Goal: Use online tool/utility: Utilize a website feature to perform a specific function

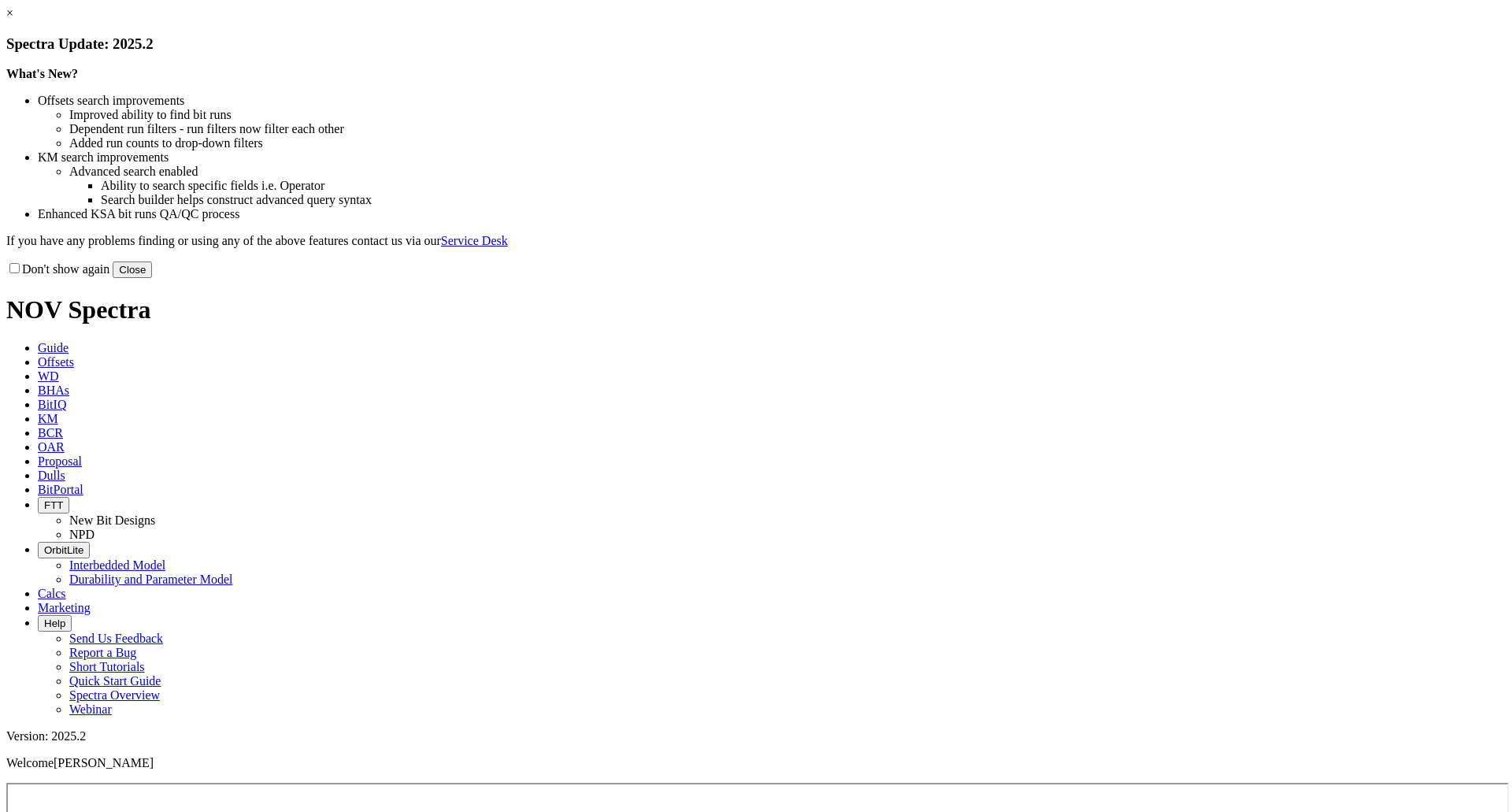
click at [152, 278] on button "Close" at bounding box center [133, 270] width 39 height 17
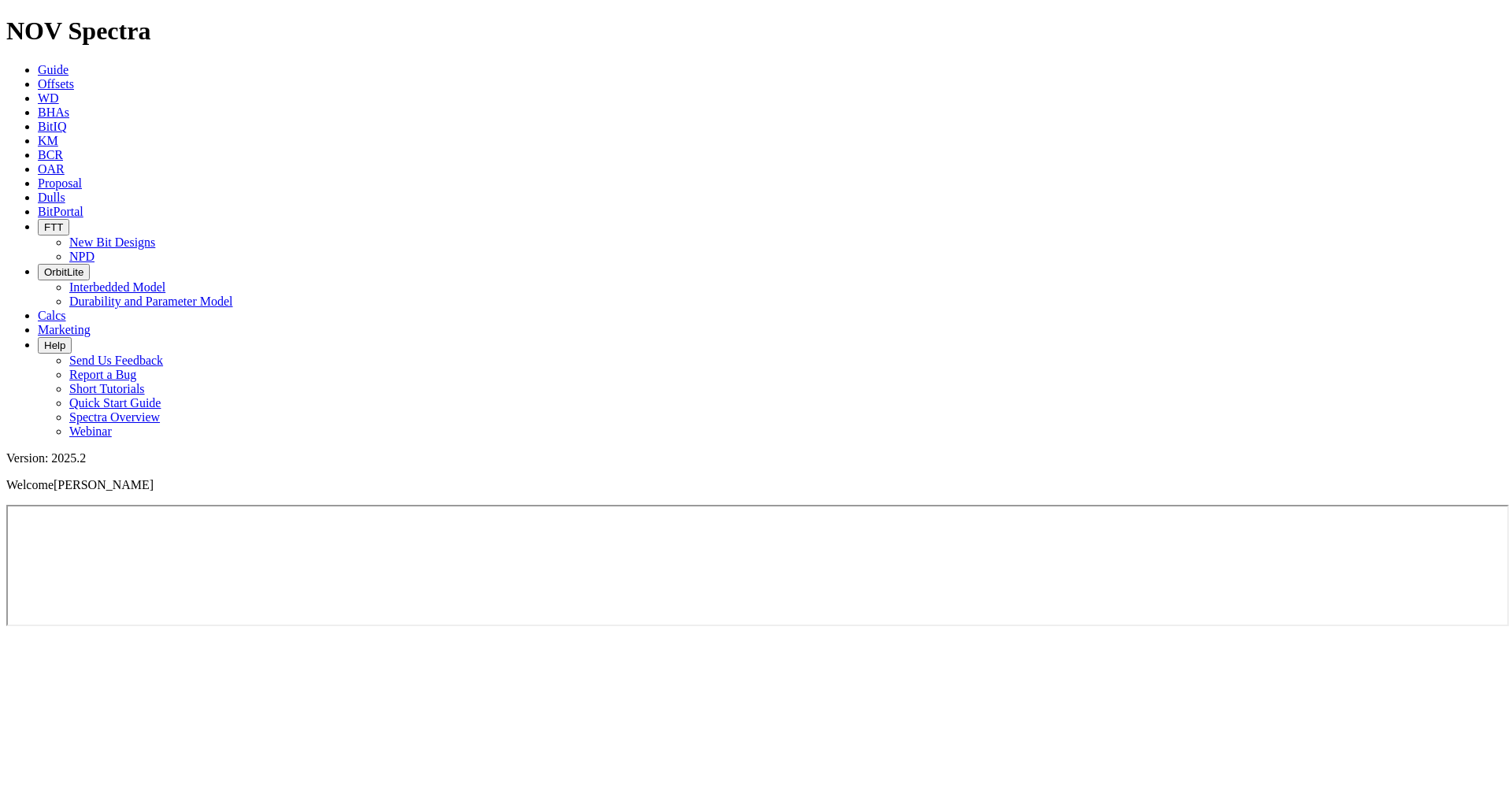
click at [66, 309] on span "Calcs" at bounding box center [51, 315] width 28 height 13
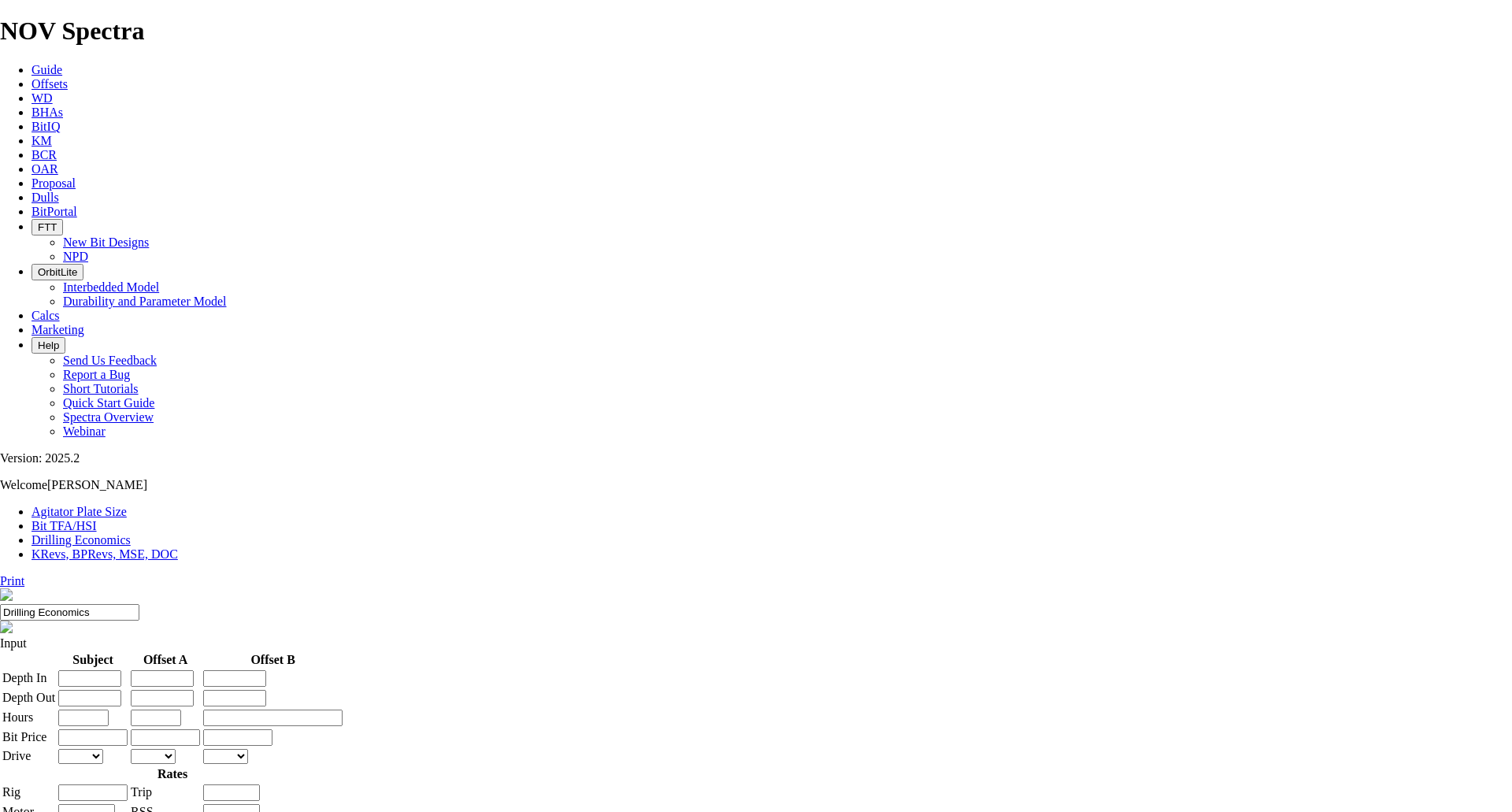
click at [97, 519] on link "Bit TFA/HSI" at bounding box center [64, 525] width 65 height 13
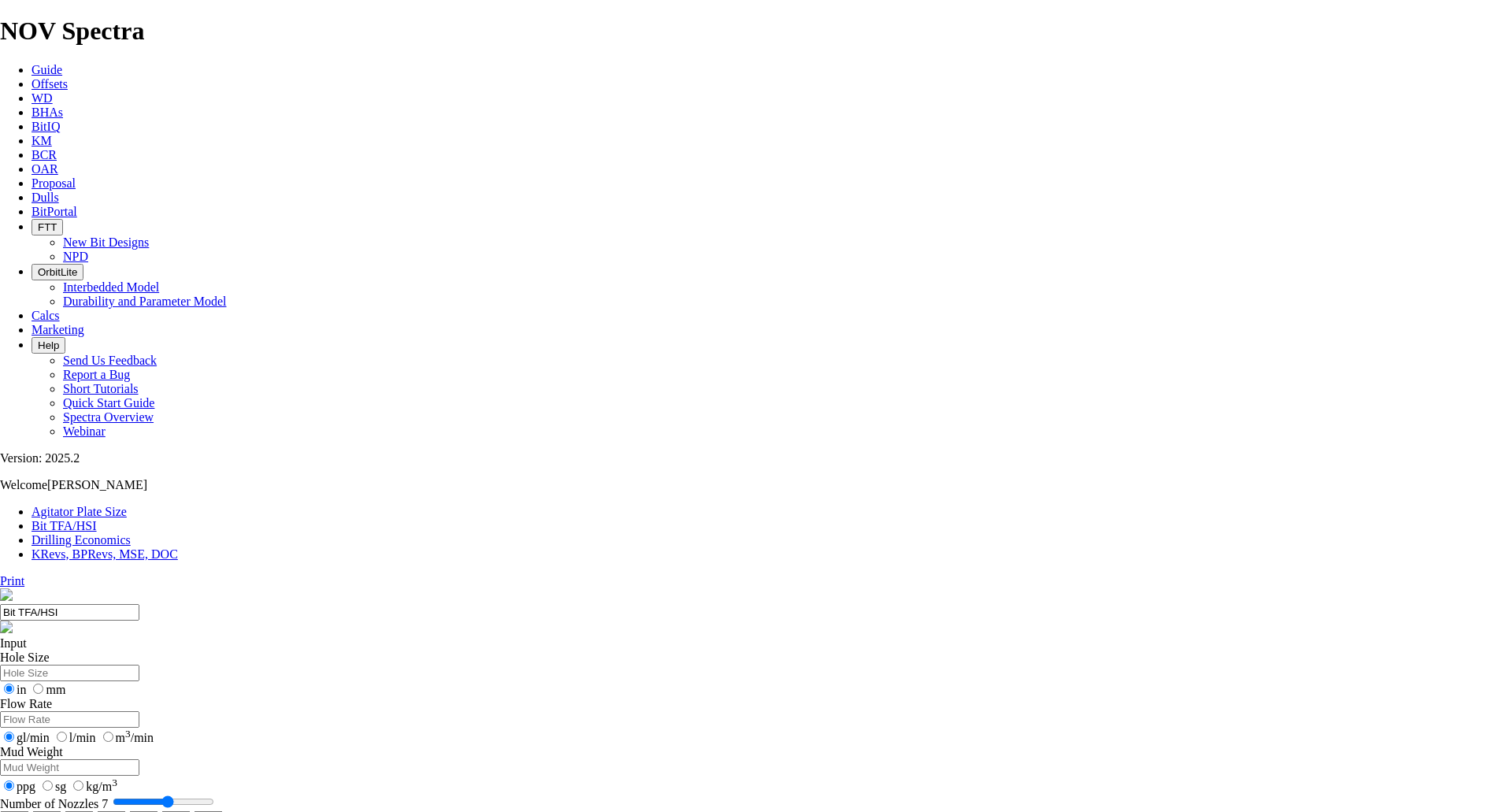
click at [139, 665] on input "Hole Size" at bounding box center [69, 673] width 139 height 17
type input "5"
type input "8.5"
click at [139, 711] on input "Flow Rate" at bounding box center [69, 720] width 139 height 17
type input "1500"
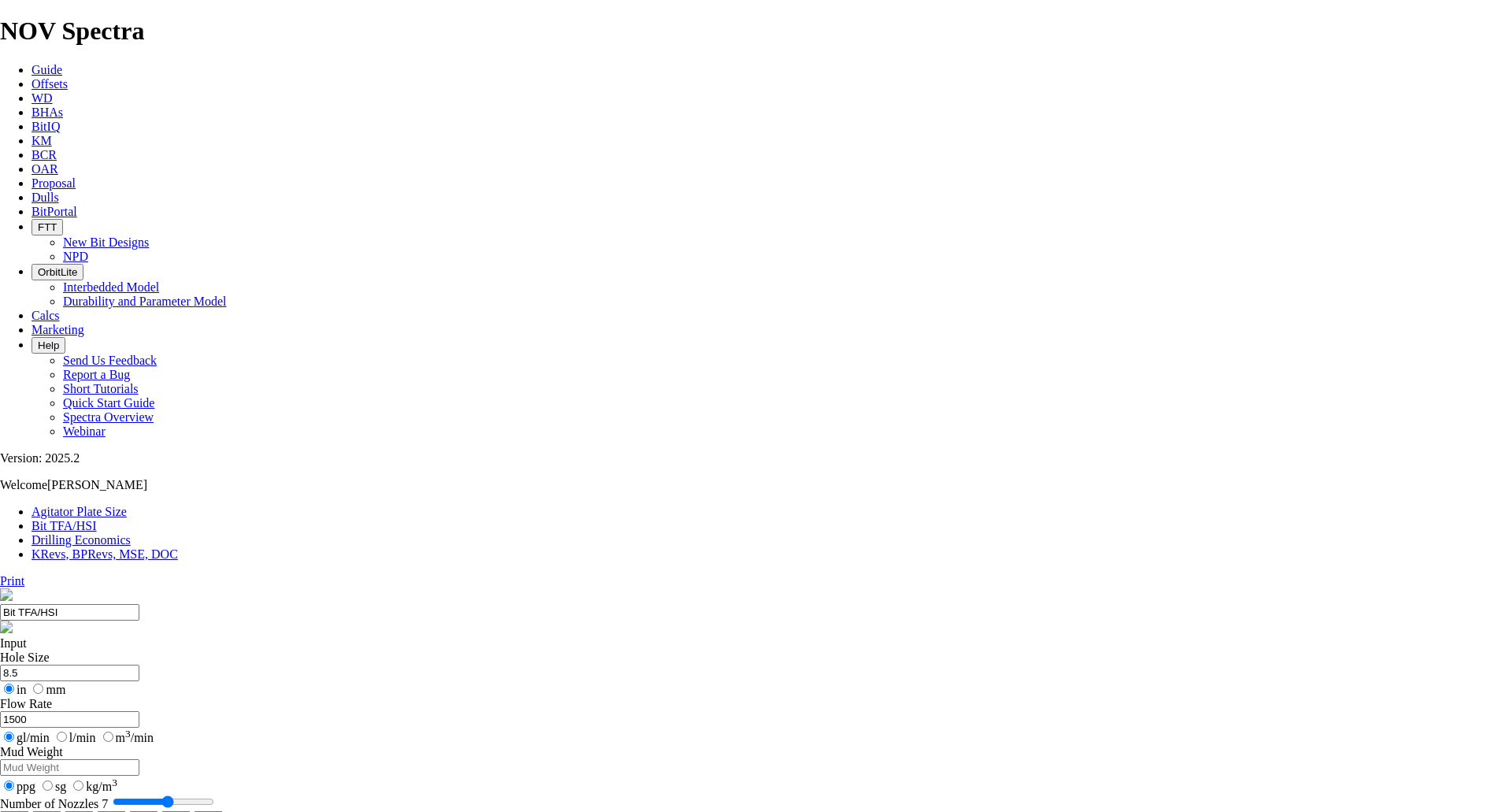
click at [67, 732] on input "l/min" at bounding box center [62, 736] width 10 height 10
radio input "true"
radio input "false"
click at [139, 759] on input "Mud Weight" at bounding box center [69, 767] width 139 height 17
click at [66, 779] on label "sg" at bounding box center [52, 786] width 28 height 13
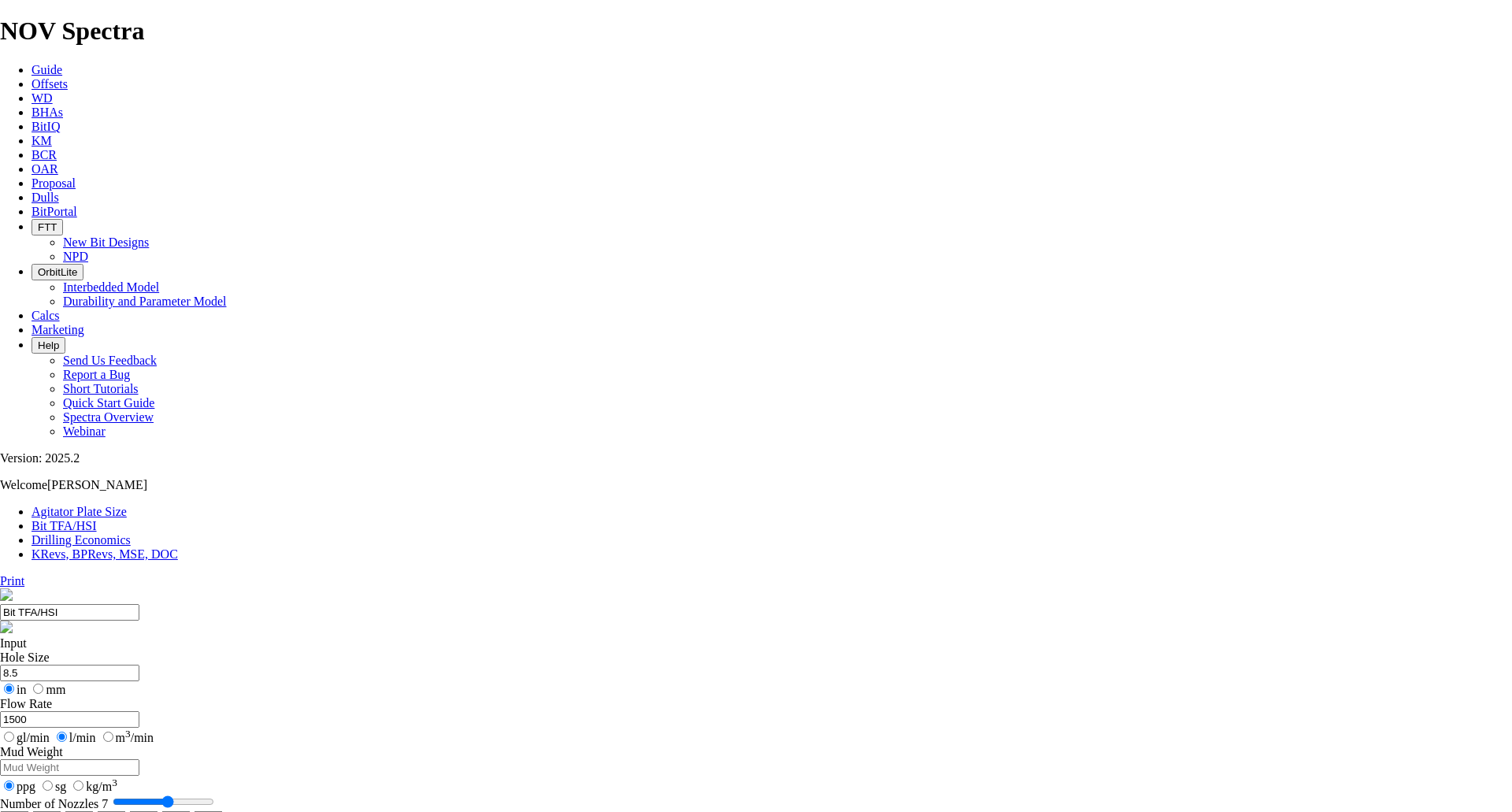
click at [53, 780] on input "sg" at bounding box center [48, 785] width 10 height 10
radio input "true"
radio input "false"
click at [139, 759] on input "Mud Weight" at bounding box center [69, 767] width 139 height 17
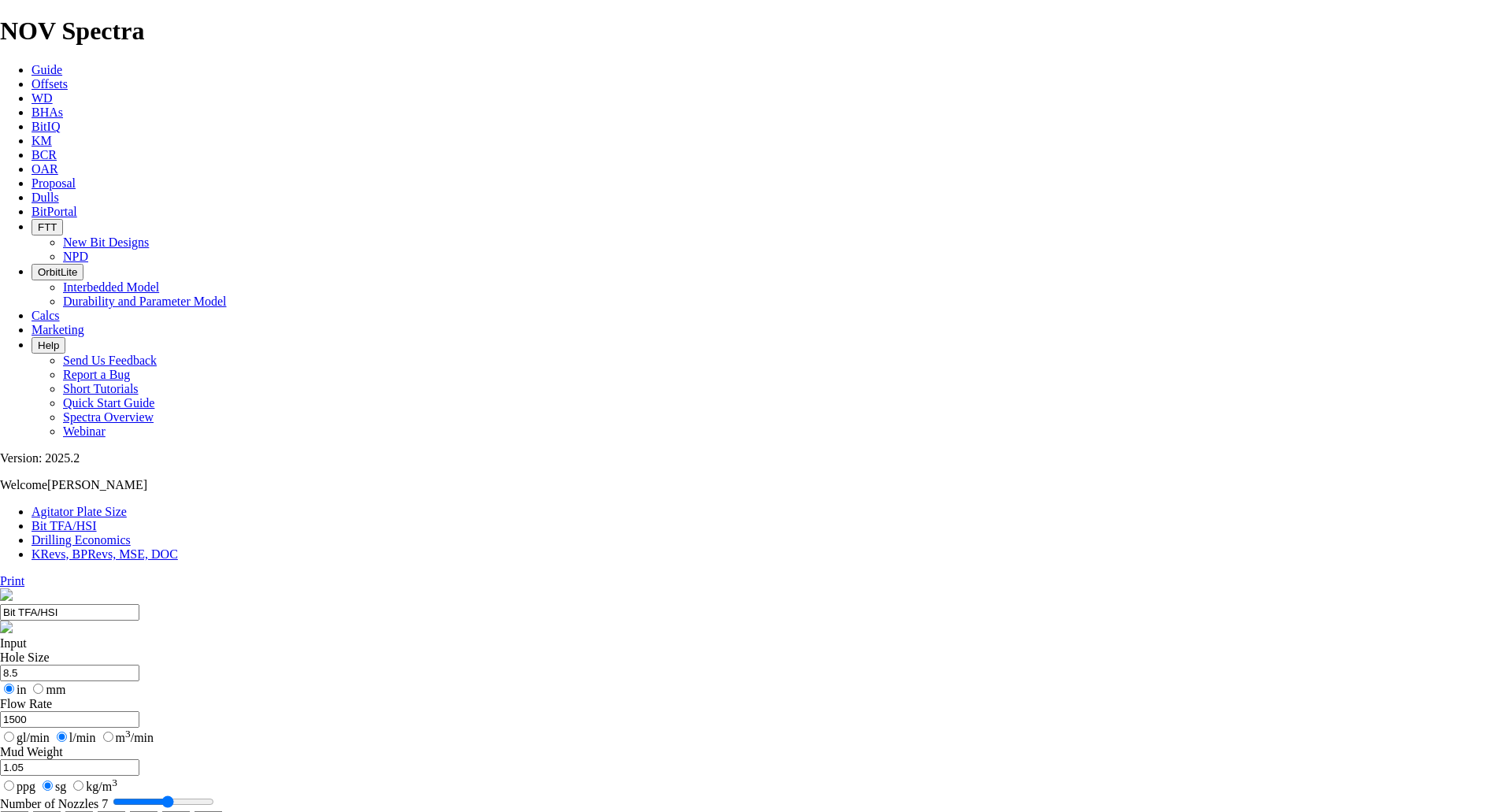
type input "1.05"
drag, startPoint x: 608, startPoint y: 415, endPoint x: 622, endPoint y: 415, distance: 14.0
type input "8"
click at [214, 795] on input "Number of Nozzles 8" at bounding box center [163, 801] width 102 height 12
click at [29, 811] on select "0 1 2 3 4 5 6 7 8 9 10 11 12 13 14 15 16 17 18 19 20 21 22 23 24 25 26 27 28 29…" at bounding box center [14, 819] width 29 height 15
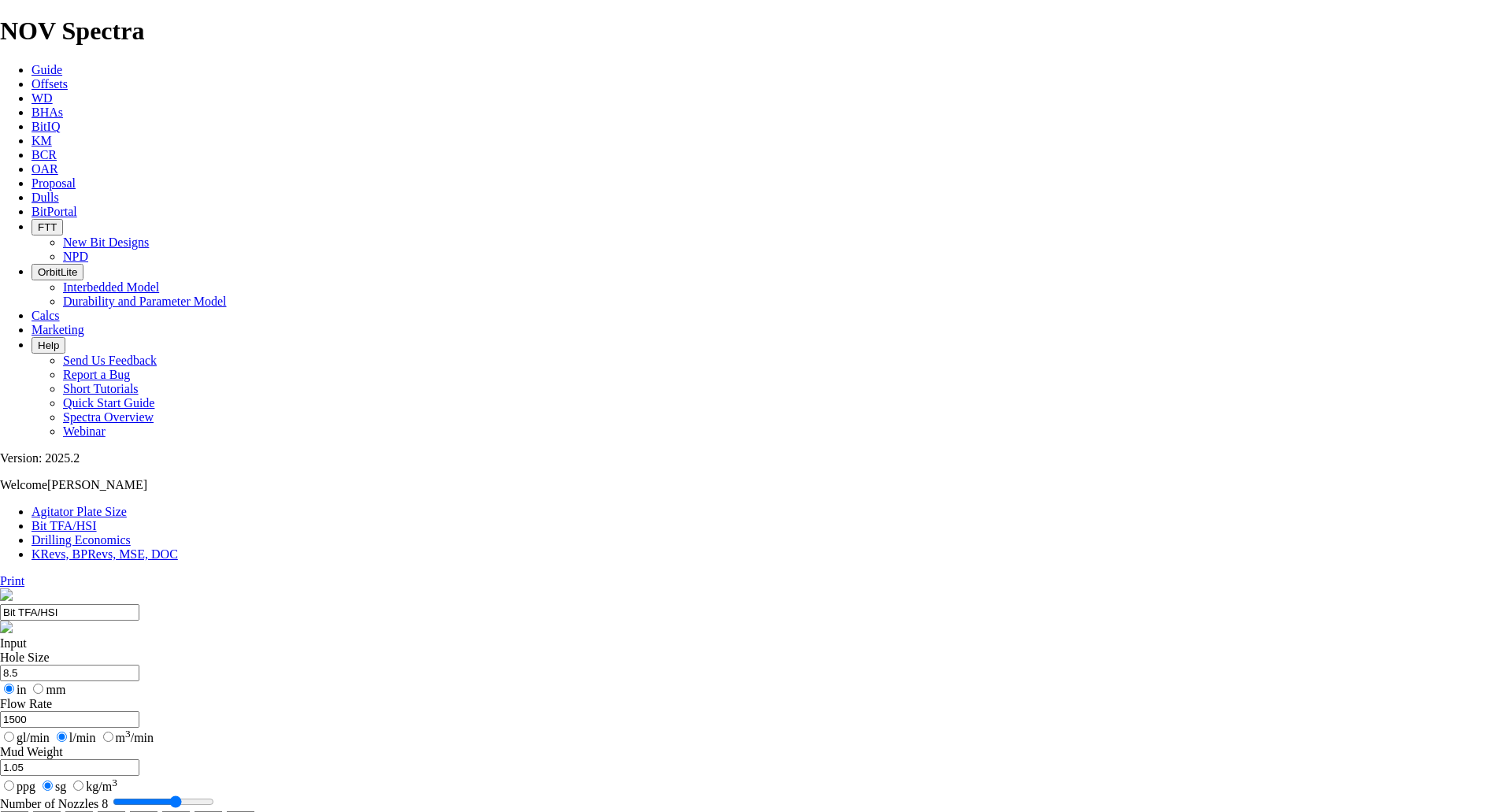
select select "number:16"
click at [29, 811] on select "0 1 2 3 4 5 6 7 8 9 10 11 12 13 14 15 16 17 18 19 20 21 22 23 24 25 26 27 28 29…" at bounding box center [14, 819] width 29 height 15
select select "number:16"
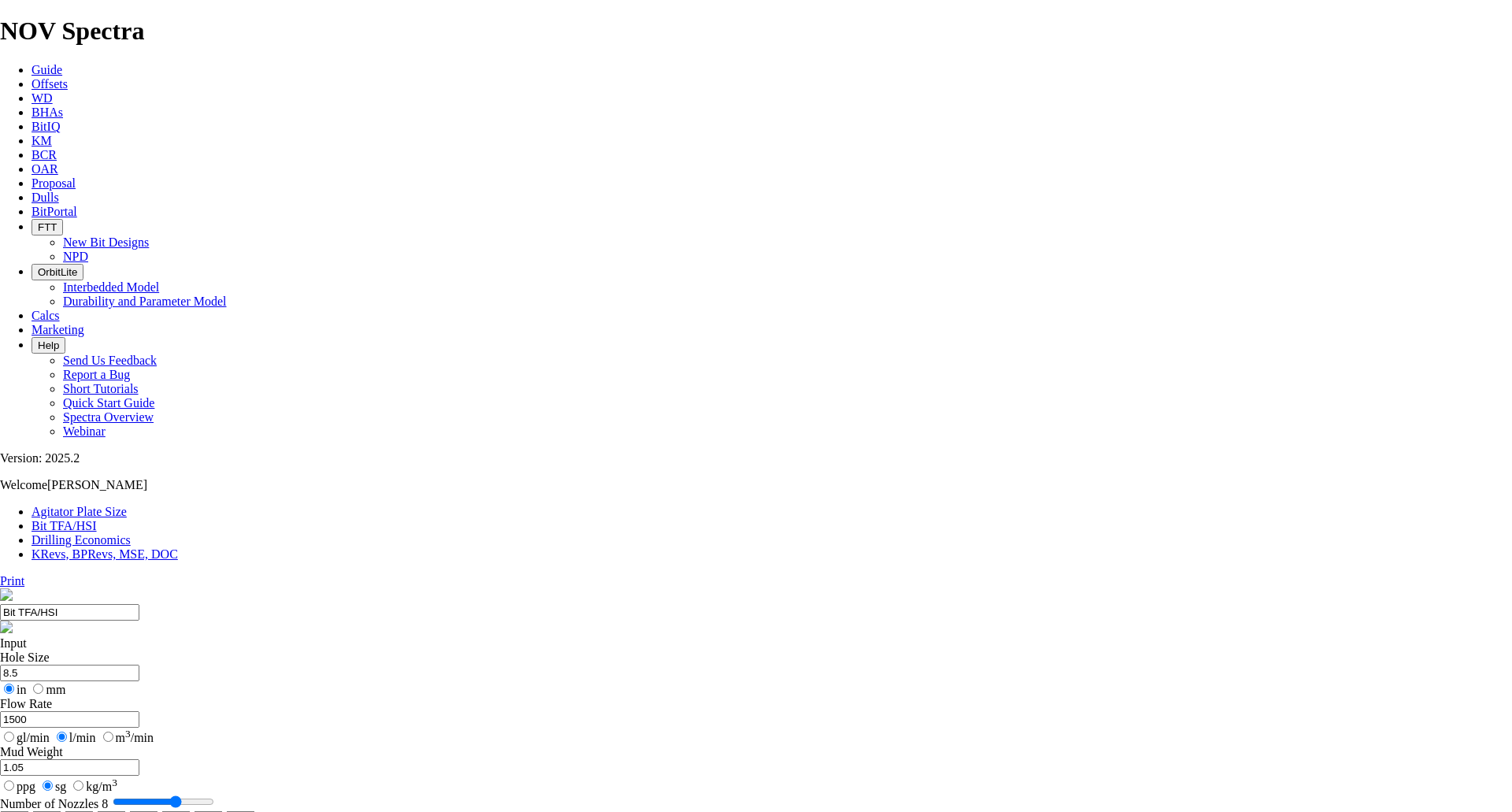
select select "number:16"
click at [190, 811] on select "0 1 2 3 4 5 6 7 8 9 10 11 12 13 14 15 16 17 18 19 20 21 22 23 24 25 26 27 28 29…" at bounding box center [175, 819] width 29 height 15
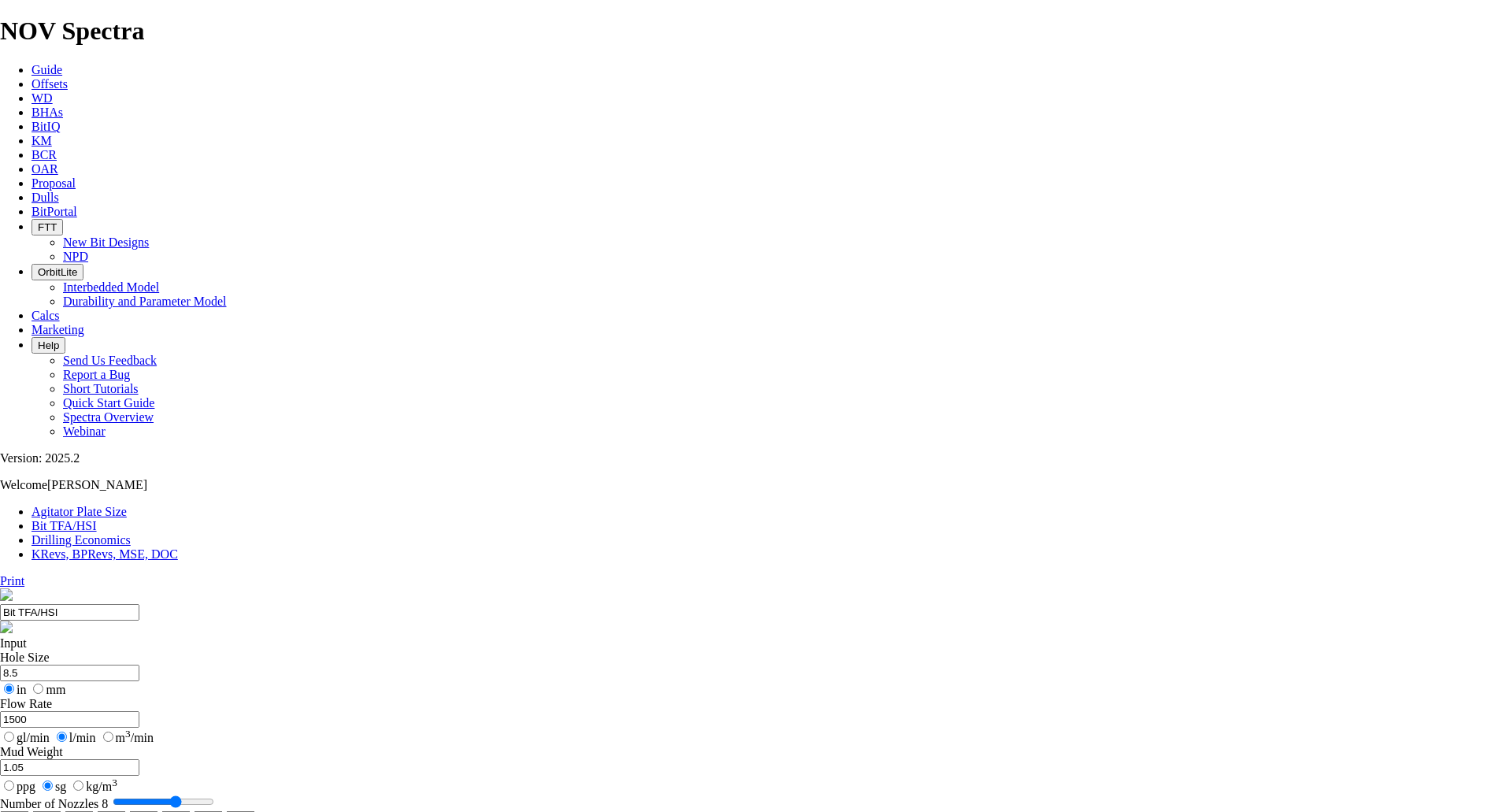
select select "number:15"
click at [190, 811] on select "0 1 2 3 4 5 6 7 8 9 10 11 12 13 14 15 16 17 18 19 20 21 22 23 24 25 26 27 28 29…" at bounding box center [175, 819] width 29 height 15
click at [223, 811] on select "0 1 2 3 4 5 6 7 8 9 10 11 12 13 14 15 16 17 18 19 20 21 22 23 24 25 26 27 28 29…" at bounding box center [208, 819] width 29 height 15
select select "number:15"
click at [223, 811] on select "0 1 2 3 4 5 6 7 8 9 10 11 12 13 14 15 16 17 18 19 20 21 22 23 24 25 26 27 28 29…" at bounding box center [208, 819] width 29 height 15
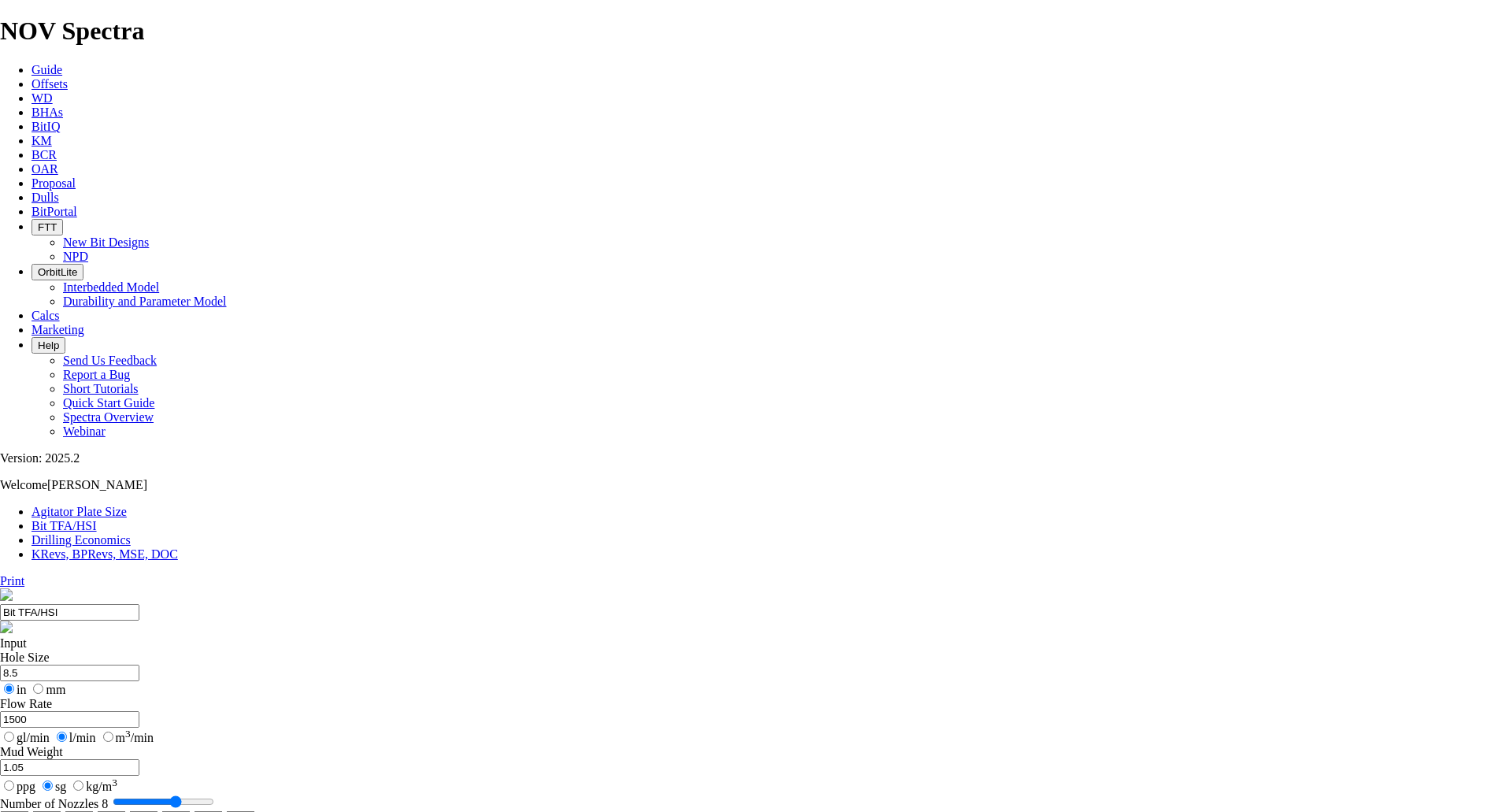
click at [255, 811] on select "0 1 2 3 4 5 6 7 8 9 10 11 12 13 14 15 16 17 18 19 20 21 22 23 24 25 26 27 28 29…" at bounding box center [240, 819] width 29 height 15
select select "number:15"
click at [255, 811] on select "0 1 2 3 4 5 6 7 8 9 10 11 12 13 14 15 16 17 18 19 20 21 22 23 24 25 26 27 28 29…" at bounding box center [240, 819] width 29 height 15
